Goal: Information Seeking & Learning: Check status

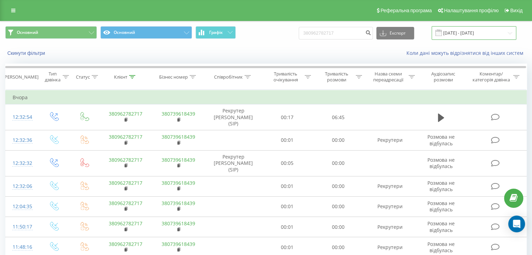
click at [477, 33] on input "[DATE] - [DATE]" at bounding box center [473, 33] width 85 height 14
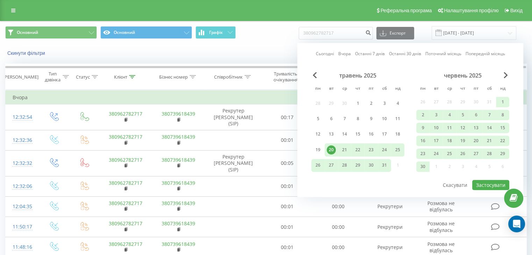
click at [325, 55] on link "Сьогодні" at bounding box center [325, 54] width 18 height 7
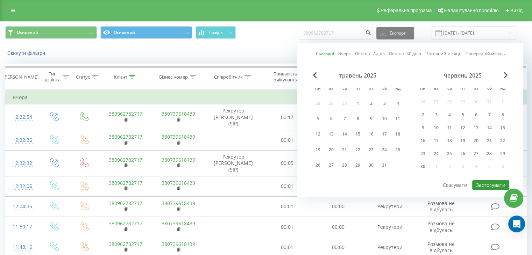
click at [492, 182] on button "Застосувати" at bounding box center [490, 185] width 37 height 10
type input "[DATE] - [DATE]"
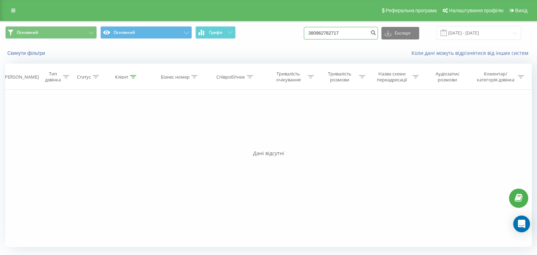
click at [355, 36] on input "380962782717" at bounding box center [341, 33] width 74 height 13
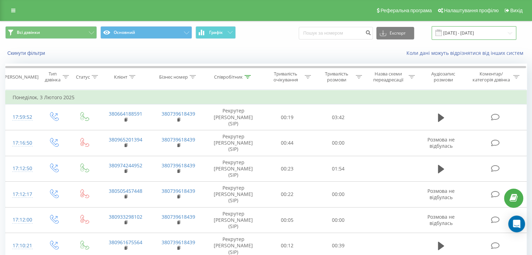
click at [460, 31] on input "03.02.2025 - 03.02.2025" at bounding box center [473, 33] width 85 height 14
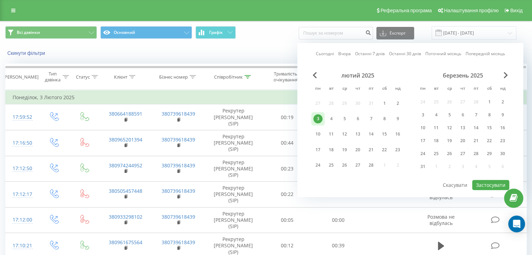
click at [329, 52] on link "Сьогодні" at bounding box center [325, 54] width 18 height 7
click at [487, 186] on button "Застосувати" at bounding box center [490, 185] width 37 height 10
type input "[DATE] - [DATE]"
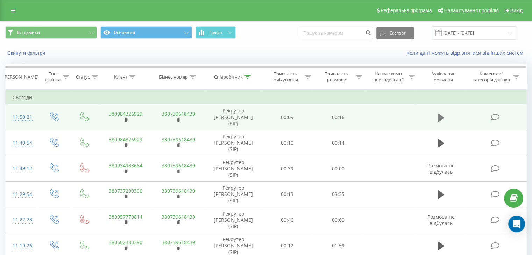
click at [442, 115] on icon at bounding box center [441, 117] width 6 height 8
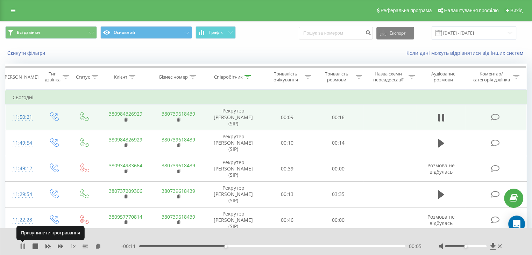
click at [25, 246] on icon at bounding box center [23, 247] width 6 height 6
